Goal: Find specific fact: Find specific fact

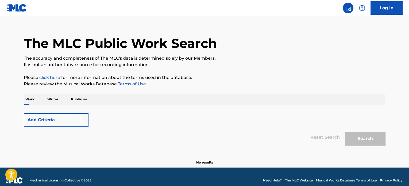
scroll to position [16, 0]
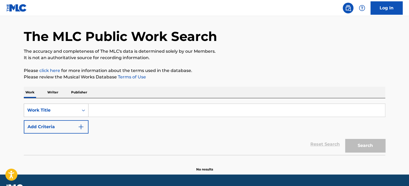
click at [82, 109] on div "Work Title" at bounding box center [56, 109] width 65 height 13
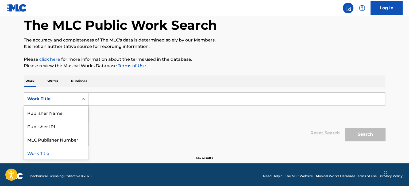
scroll to position [0, 0]
click at [47, 129] on div "ISWC" at bounding box center [56, 125] width 64 height 13
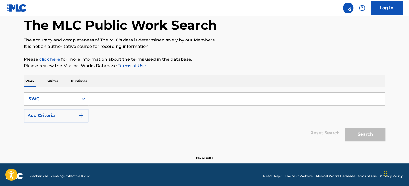
click at [108, 98] on input "Search Form" at bounding box center [237, 99] width 297 height 13
paste input "T0701125361"
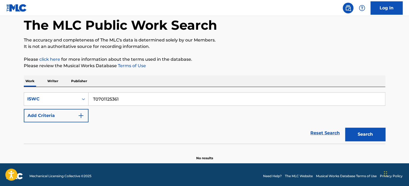
type input "T0701125361"
click at [345, 128] on button "Search" at bounding box center [365, 134] width 40 height 13
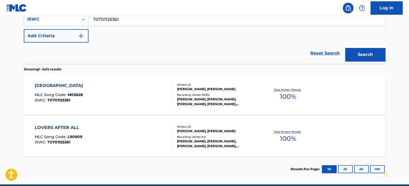
scroll to position [107, 0]
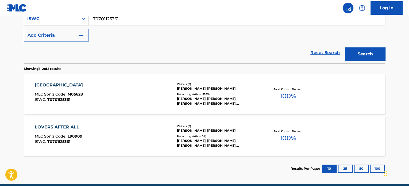
click at [133, 99] on div "MACARTHUR PARK MLC Song Code : M05628 ISWC : T0701125361" at bounding box center [103, 94] width 137 height 24
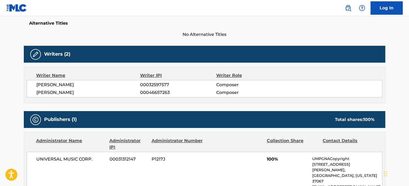
scroll to position [107, 0]
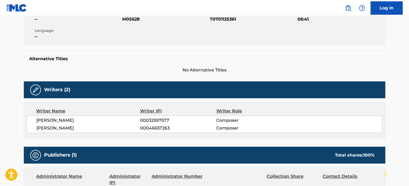
click at [197, 37] on div "Member Work Identifier -- MLC Song Code M05628 ISWC T0701125361 Duration 06:41 …" at bounding box center [204, 25] width 361 height 40
click at [267, 42] on div "Member Work Identifier -- MLC Song Code M05628 ISWC T0701125361 Duration 06:41 …" at bounding box center [204, 25] width 361 height 40
